Goal: Transaction & Acquisition: Obtain resource

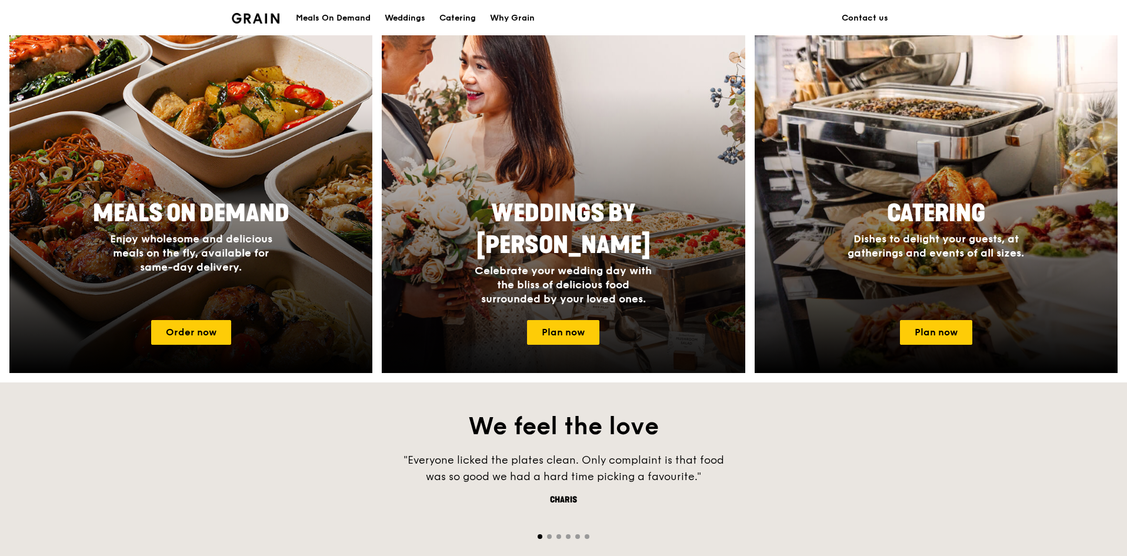
scroll to position [470, 0]
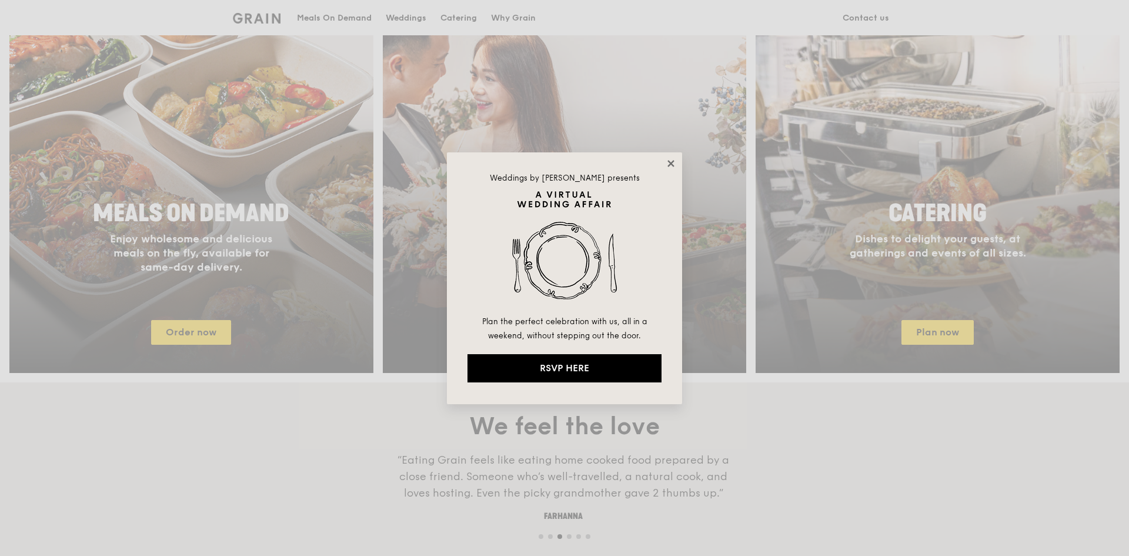
click at [675, 166] on icon at bounding box center [671, 163] width 11 height 11
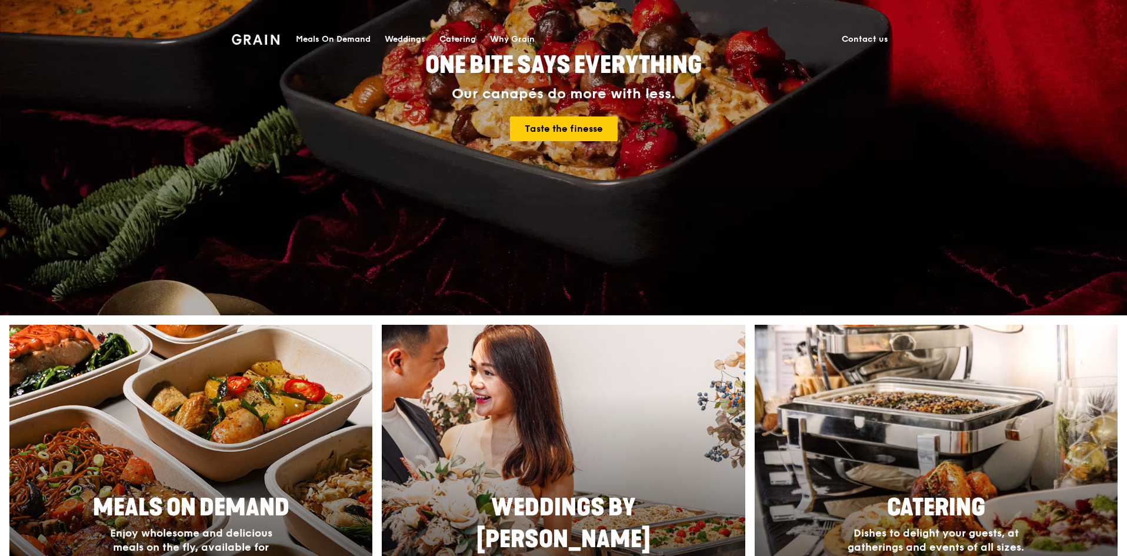
scroll to position [0, 0]
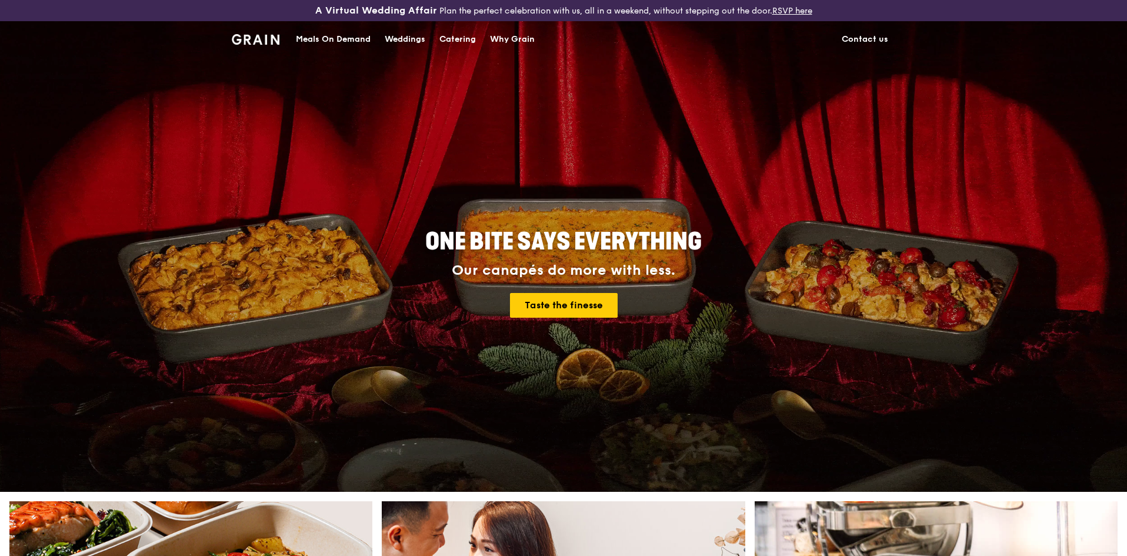
click at [448, 41] on div "Catering" at bounding box center [457, 39] width 36 height 35
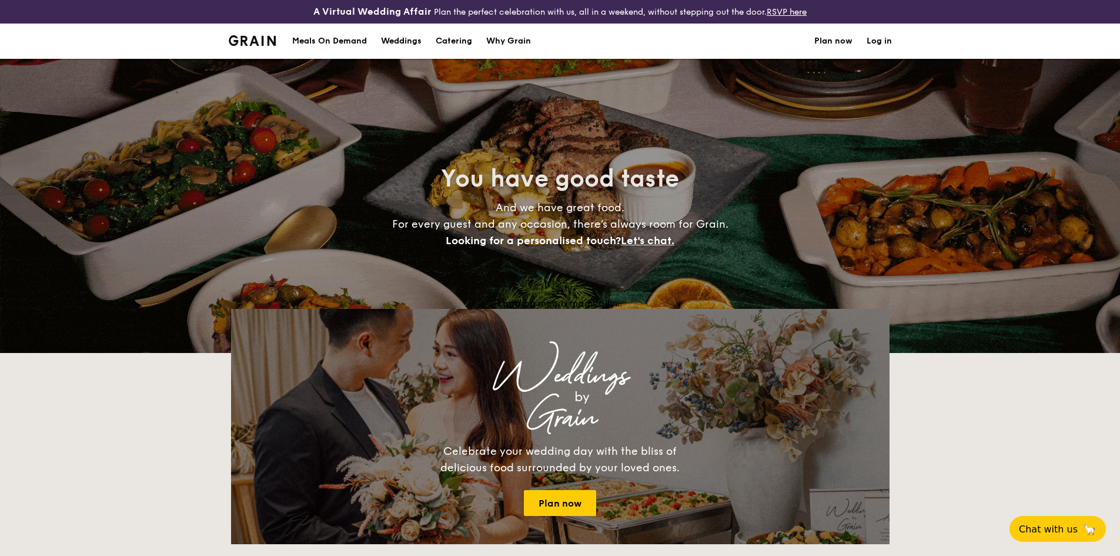
select select
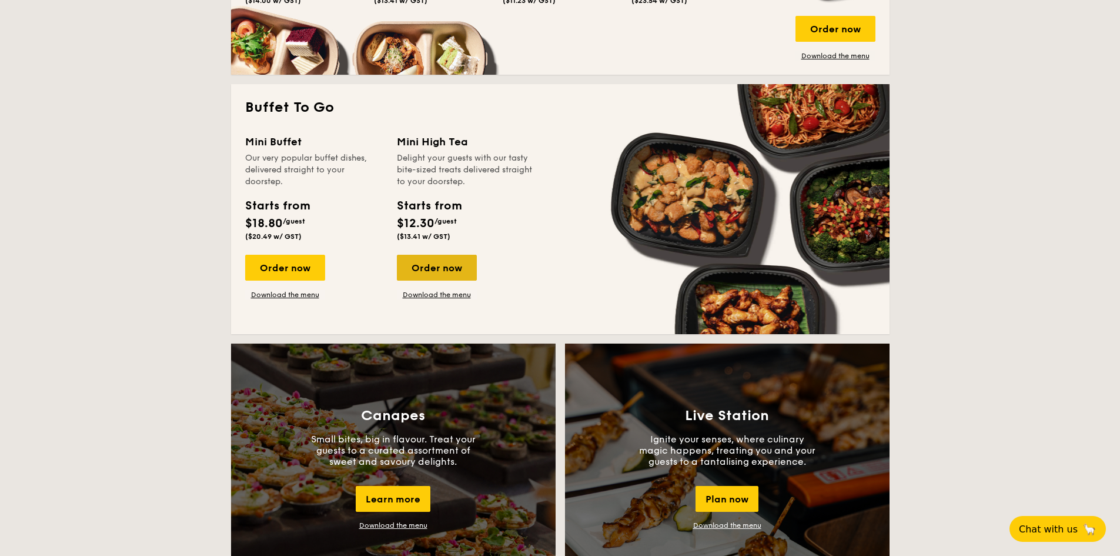
scroll to position [673, 0]
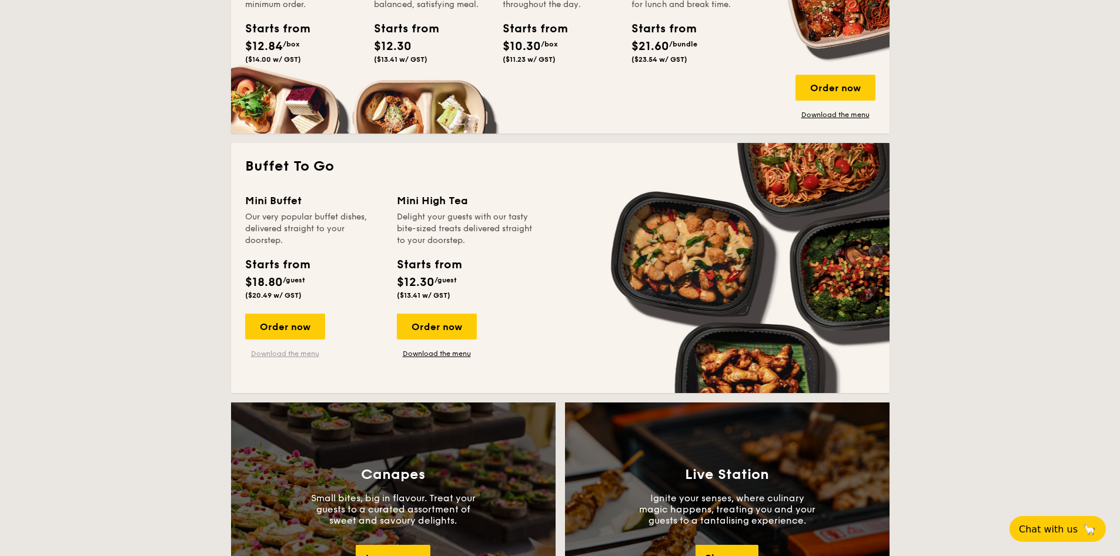
click at [292, 355] on link "Download the menu" at bounding box center [285, 353] width 80 height 9
